Goal: Find contact information: Find contact information

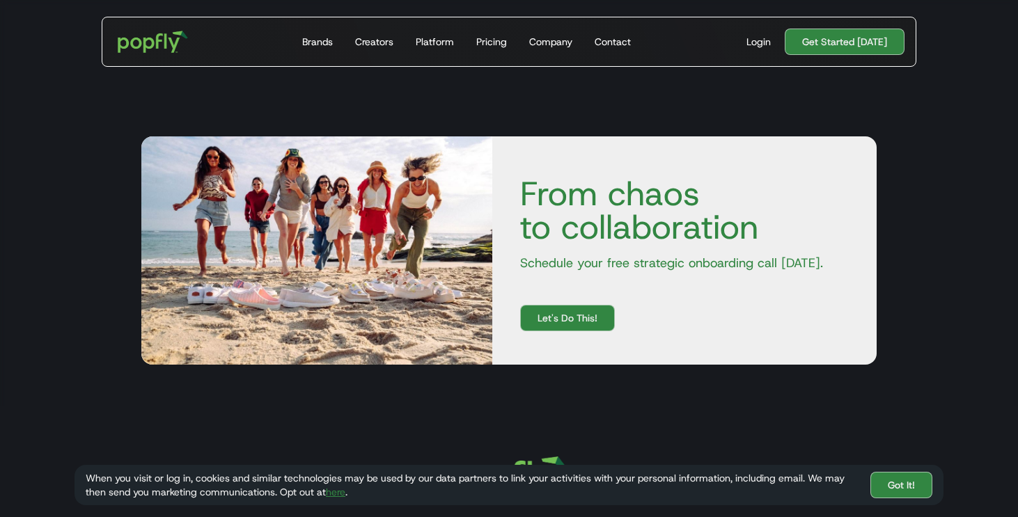
scroll to position [4240, 0]
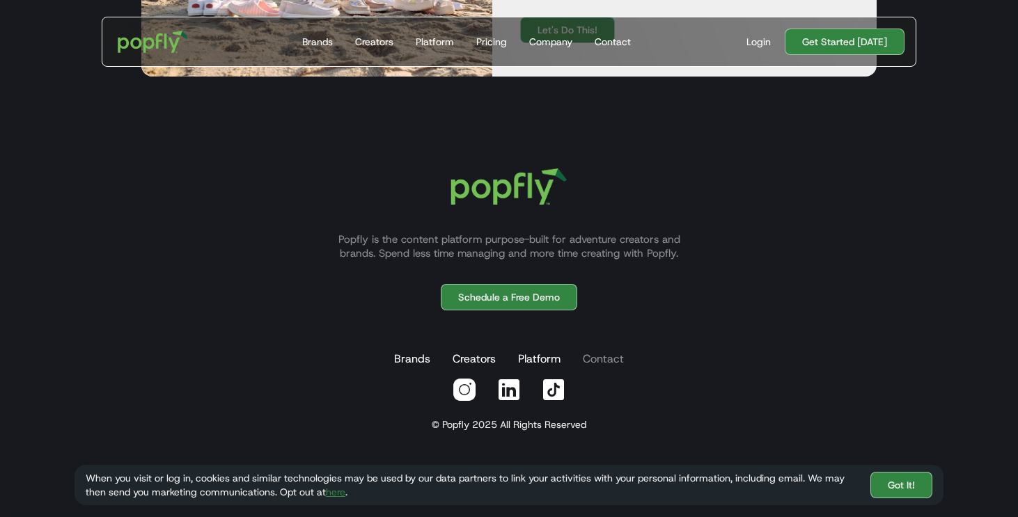
click at [607, 357] on link "Contact" at bounding box center [603, 359] width 47 height 28
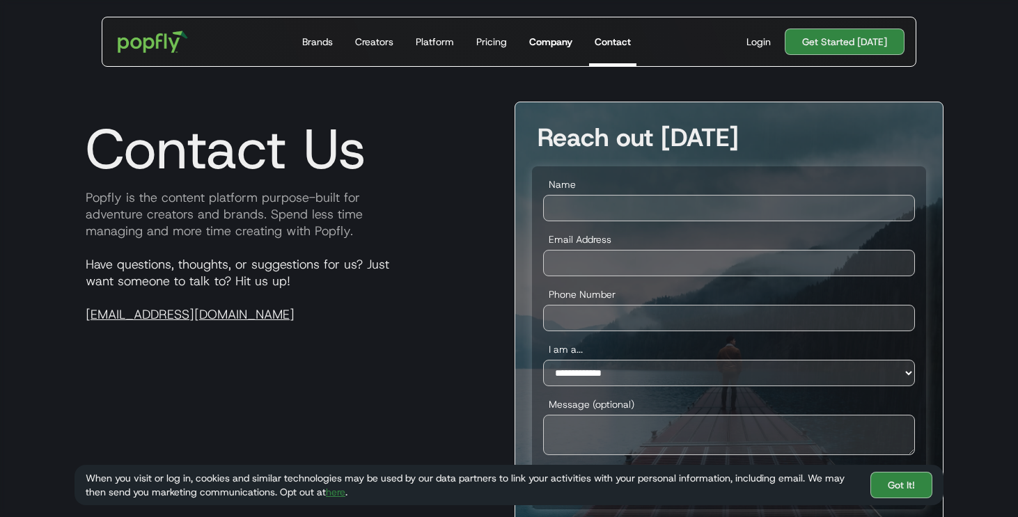
click at [545, 39] on div "Company" at bounding box center [550, 42] width 43 height 14
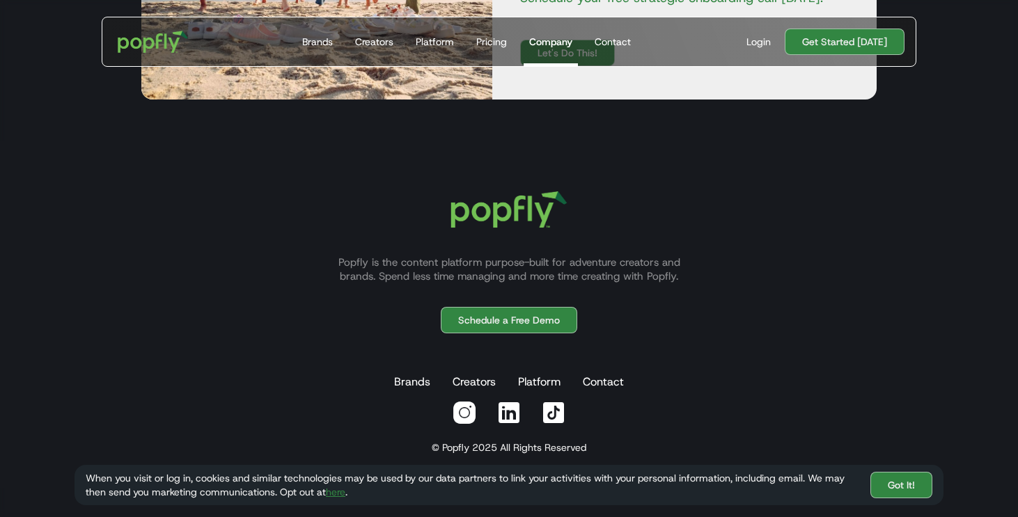
scroll to position [1780, 0]
